Goal: Information Seeking & Learning: Learn about a topic

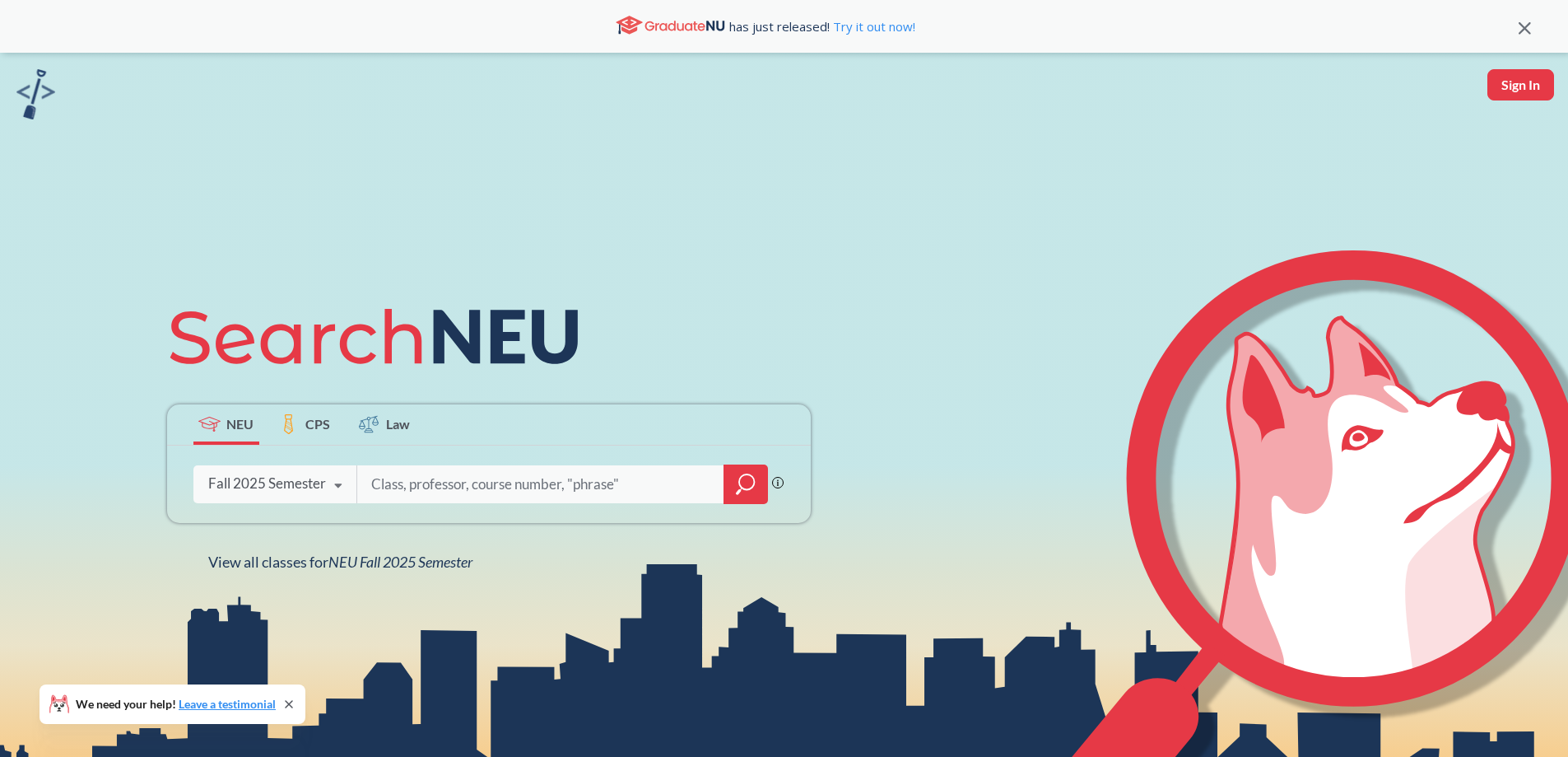
click at [319, 485] on div "Fall 2025 Semester" at bounding box center [267, 483] width 117 height 18
click at [898, 223] on div "NEU CPS Law Phrase search guarantees the exact search appears in the results. E…" at bounding box center [784, 431] width 1568 height 757
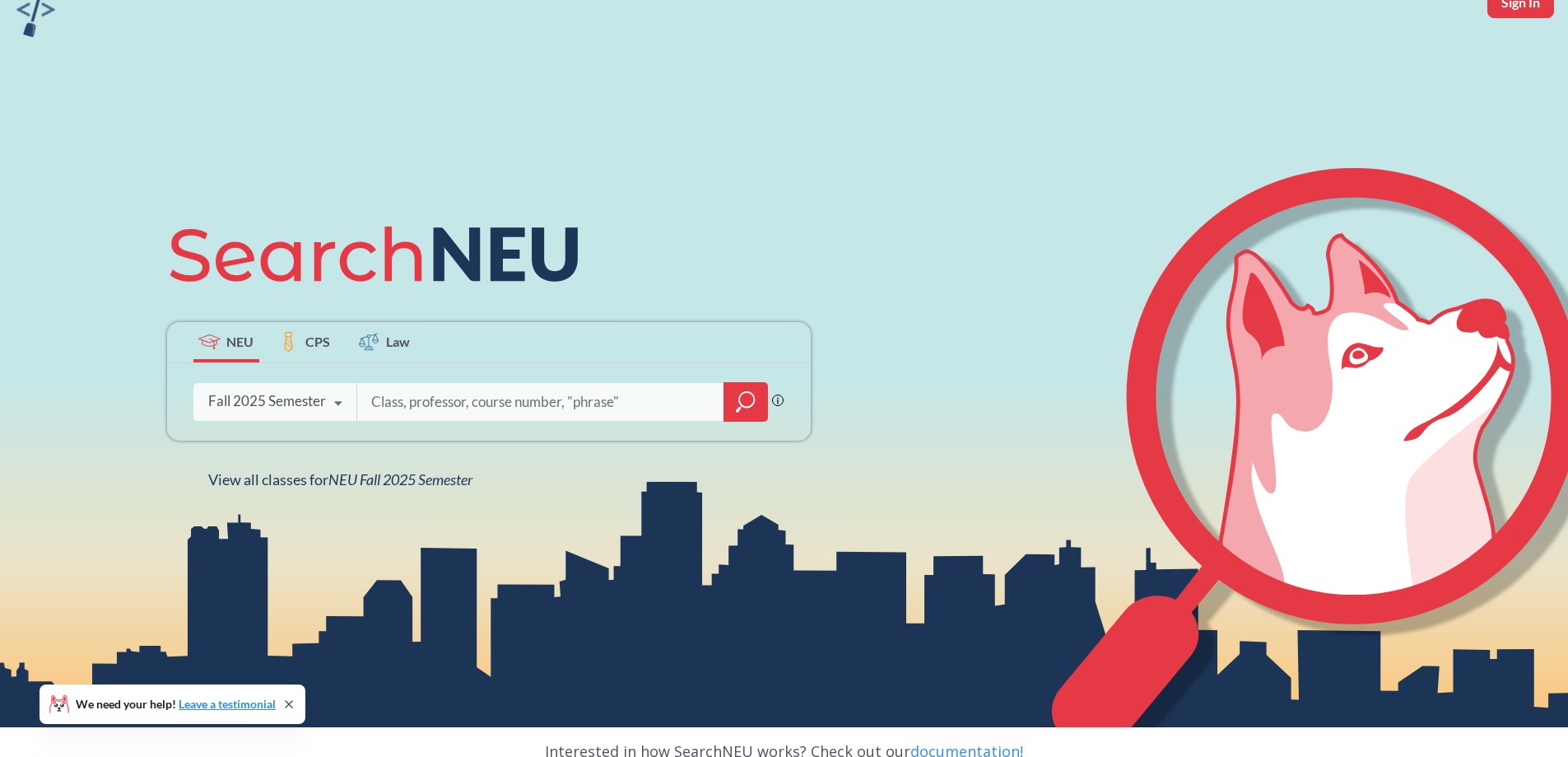
click at [589, 404] on input "search" at bounding box center [541, 401] width 342 height 34
type input "english"
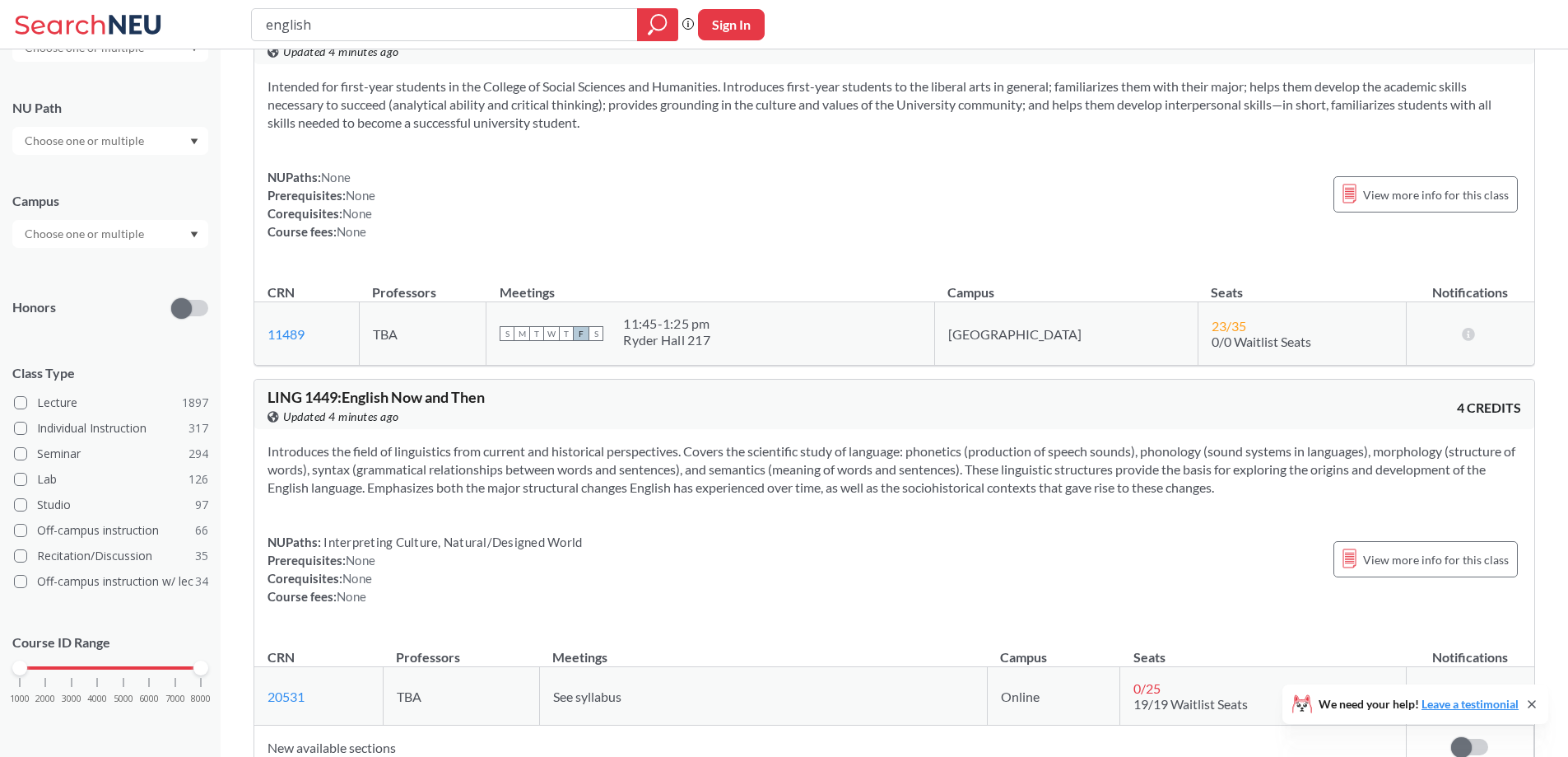
scroll to position [82, 0]
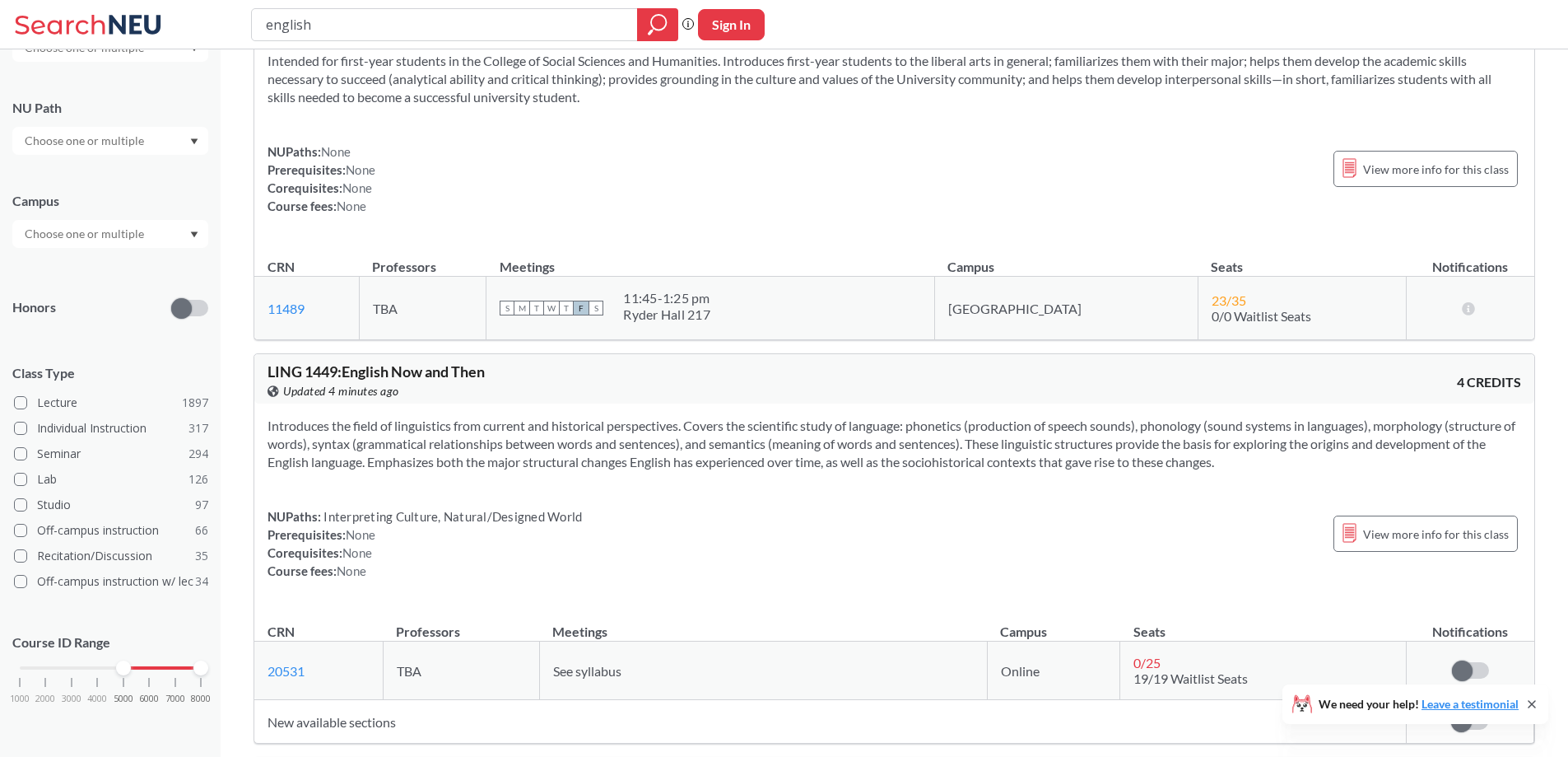
drag, startPoint x: 24, startPoint y: 670, endPoint x: 127, endPoint y: 671, distance: 103.0
click at [127, 671] on div at bounding box center [123, 668] width 15 height 15
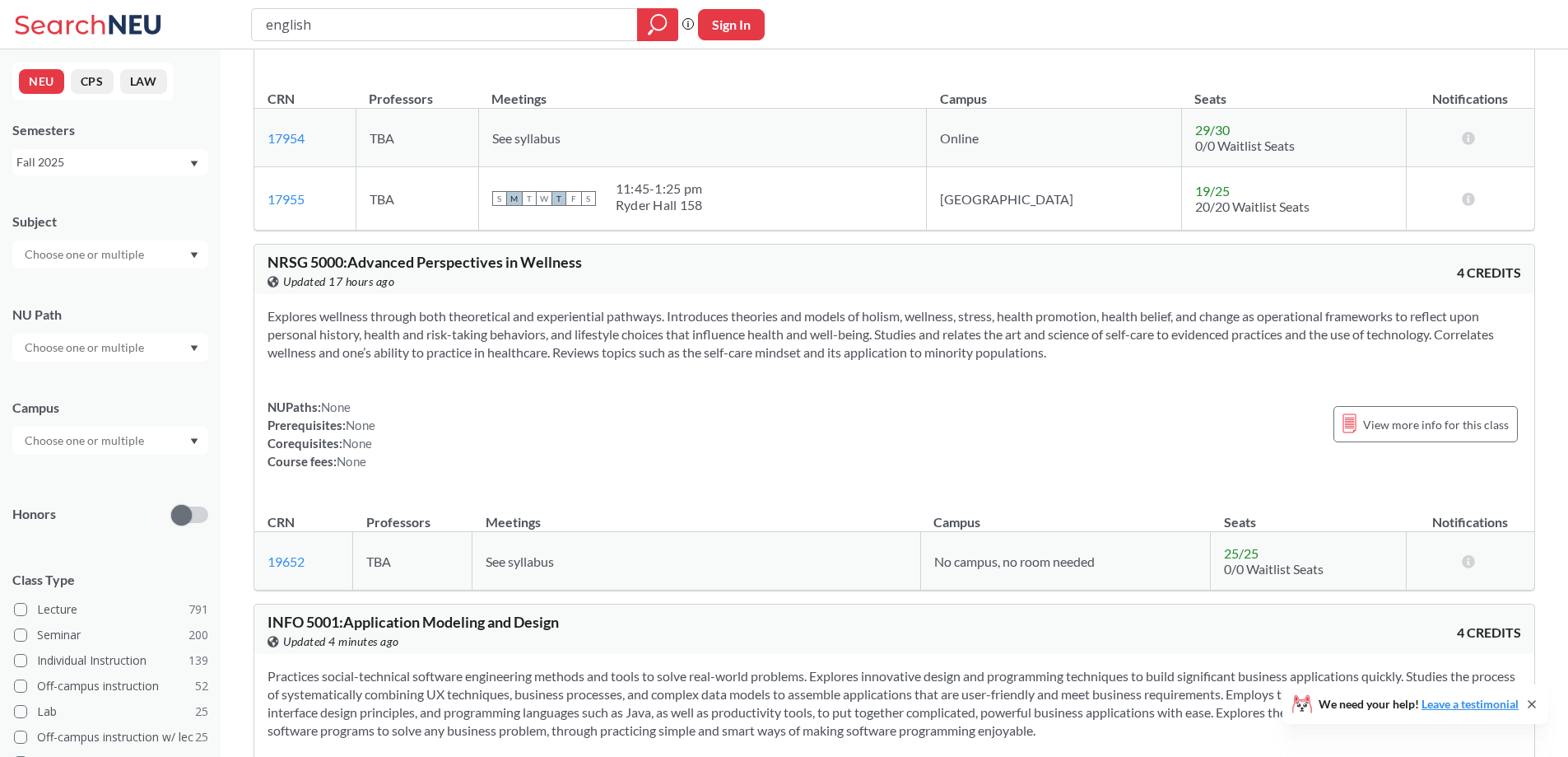
scroll to position [741, 0]
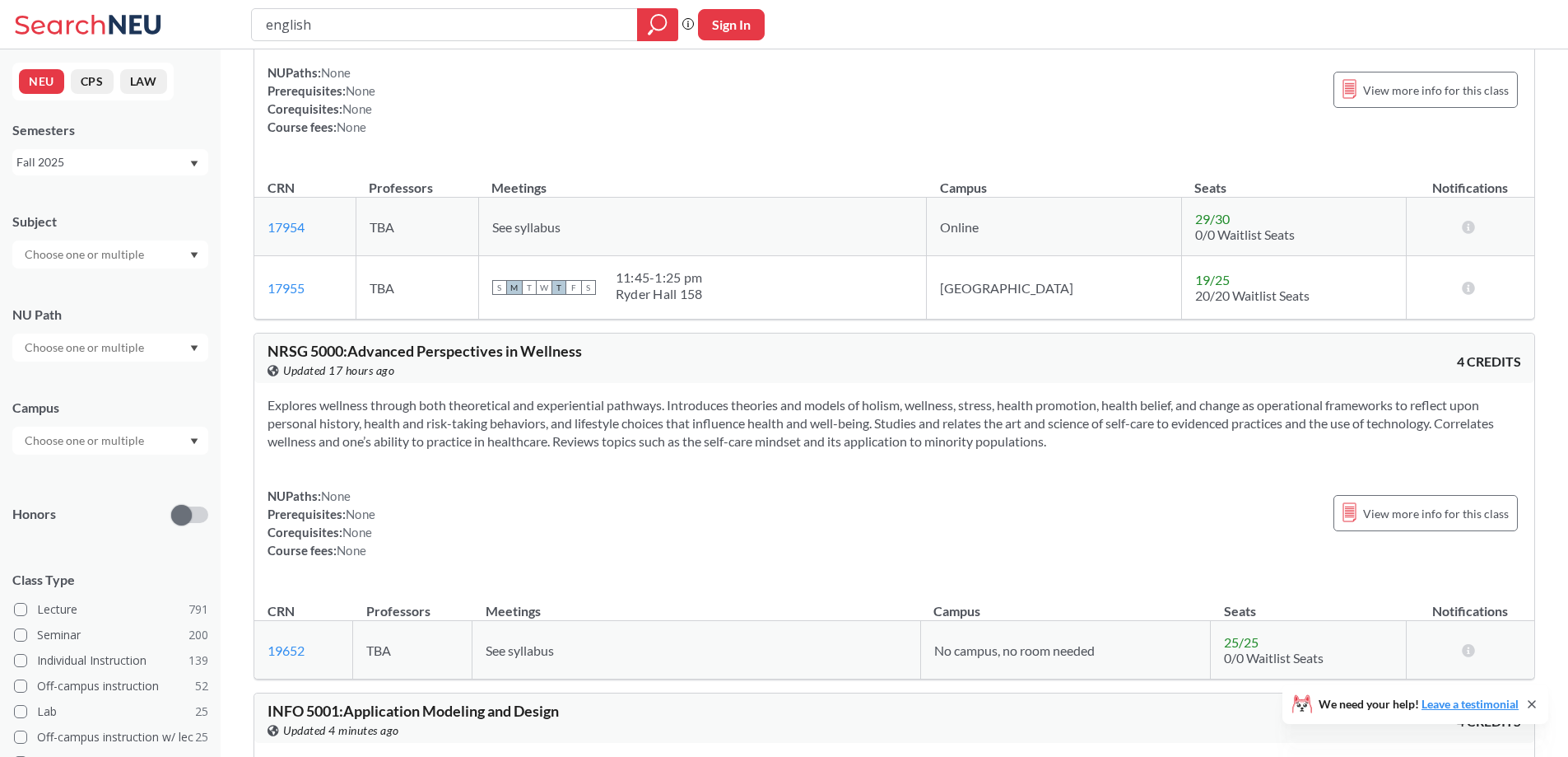
click at [119, 247] on input "text" at bounding box center [86, 254] width 138 height 20
type input "eng"
click at [110, 290] on div "ENGL ( 9 )" at bounding box center [115, 284] width 186 height 18
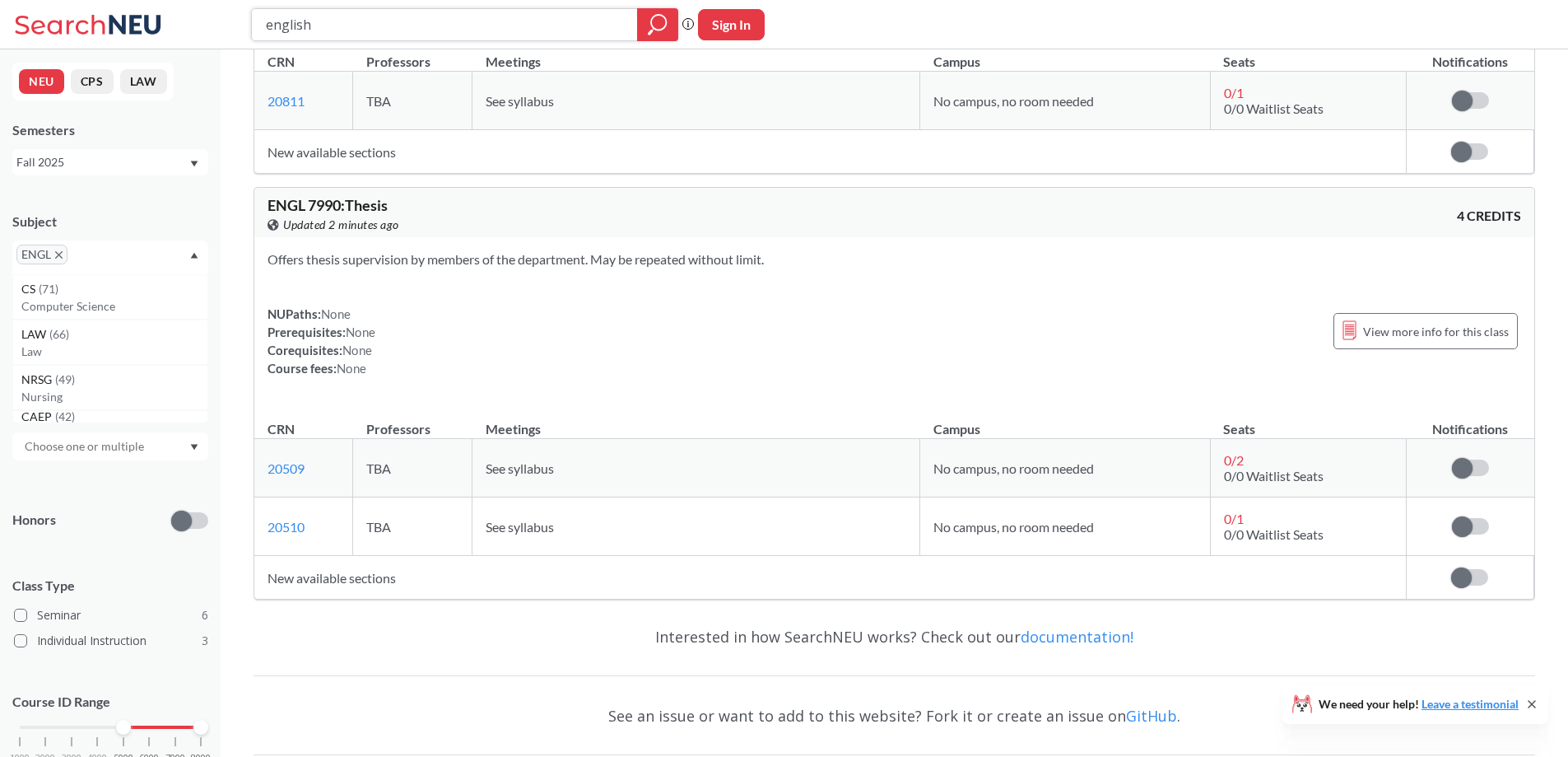
scroll to position [2670, 0]
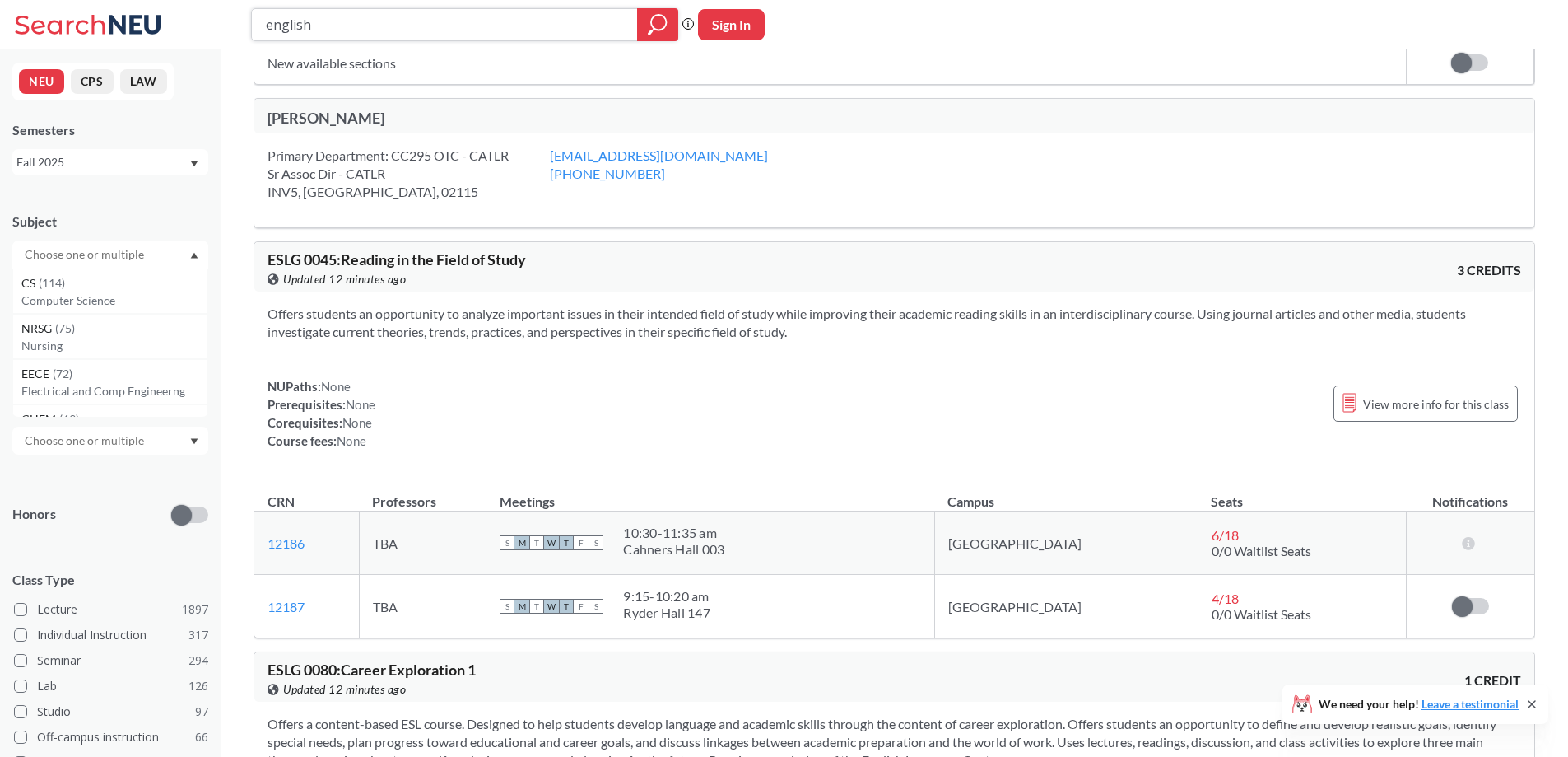
scroll to position [82, 0]
